Goal: Information Seeking & Learning: Understand process/instructions

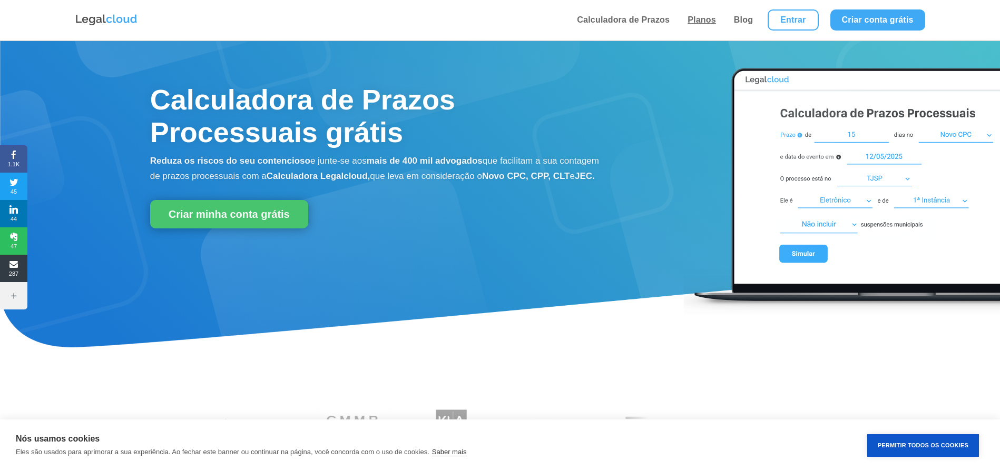
click at [706, 17] on link "Planos" at bounding box center [701, 20] width 35 height 40
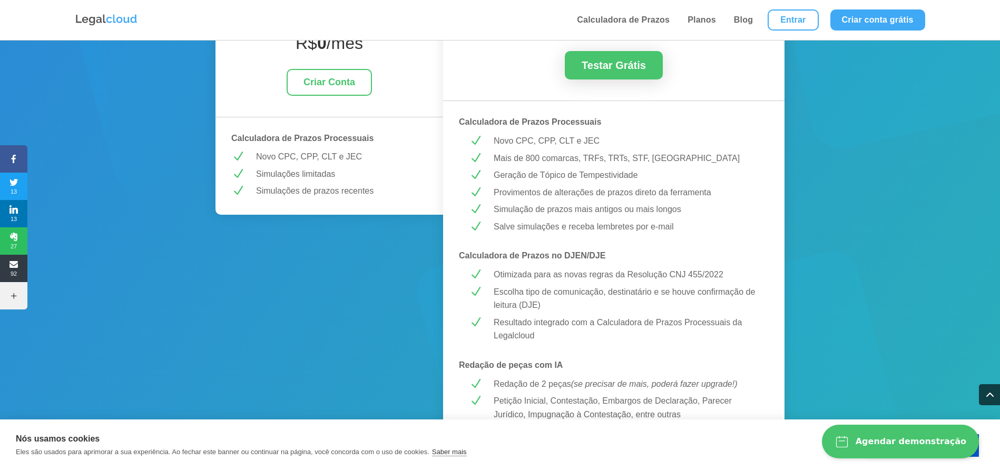
scroll to position [492, 0]
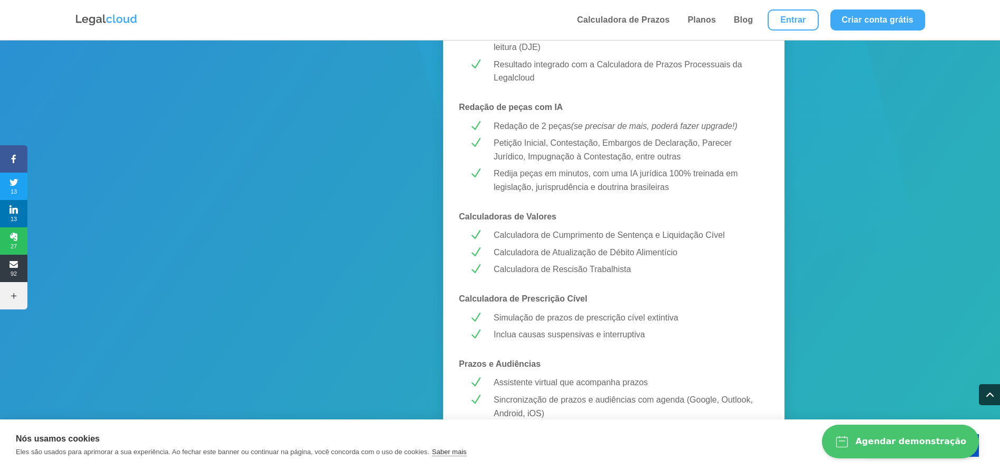
click at [600, 323] on p "Simulação de prazos de prescrição cível extintiva" at bounding box center [626, 318] width 265 height 14
drag, startPoint x: 522, startPoint y: 298, endPoint x: 602, endPoint y: 294, distance: 80.2
click at [602, 294] on p "Calculadora de Prescrição Cível" at bounding box center [614, 299] width 310 height 14
copy strong "Prescrição Cível"
